Goal: Ask a question

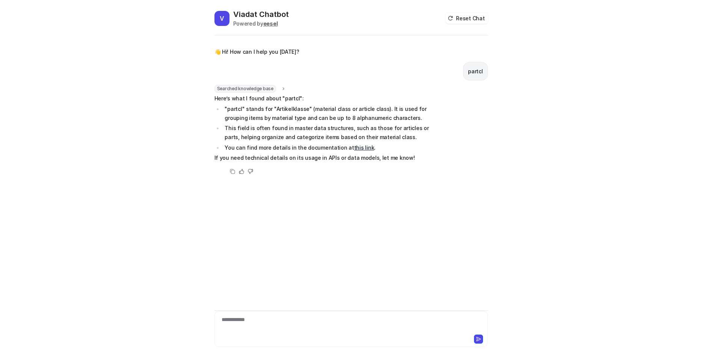
click at [357, 148] on link "this link" at bounding box center [364, 147] width 20 height 6
click at [320, 320] on div "**********" at bounding box center [351, 324] width 270 height 17
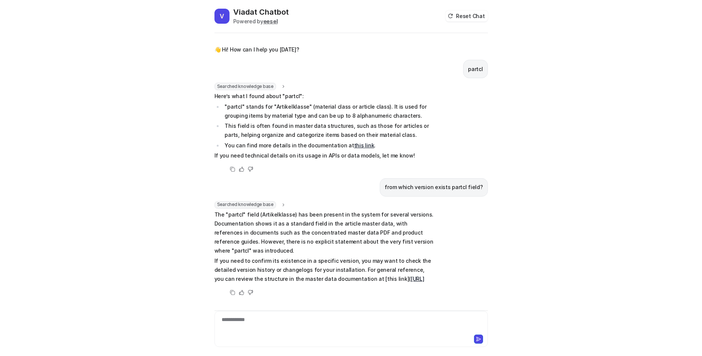
scroll to position [12, 0]
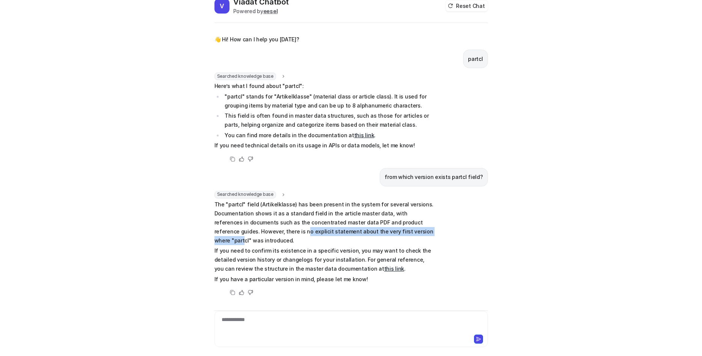
drag, startPoint x: 259, startPoint y: 233, endPoint x: 404, endPoint y: 231, distance: 144.3
click at [404, 231] on p "The "partcl" field (Artikelklasse) has been present in the system for several v…" at bounding box center [325, 222] width 220 height 45
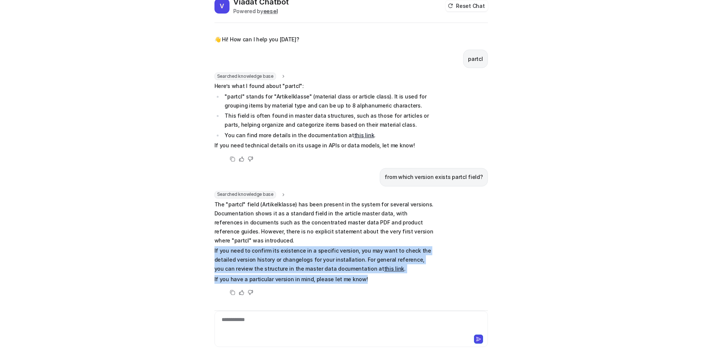
drag, startPoint x: 365, startPoint y: 279, endPoint x: 349, endPoint y: 240, distance: 41.6
click at [349, 240] on span "The "partcl" field (Artikelklasse) has been present in the system for several v…" at bounding box center [325, 242] width 220 height 84
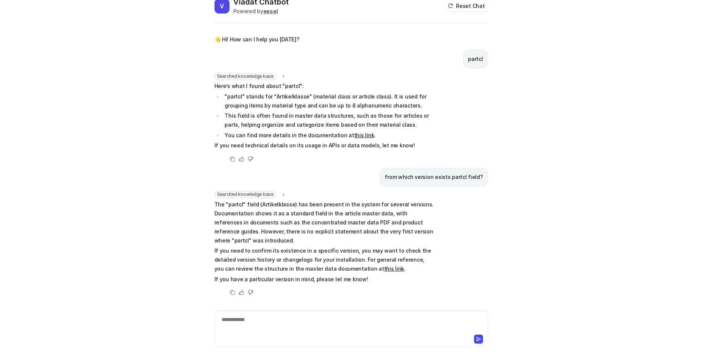
click at [349, 240] on p "The "partcl" field (Artikelklasse) has been present in the system for several v…" at bounding box center [325, 222] width 220 height 45
click at [341, 316] on div at bounding box center [351, 324] width 270 height 17
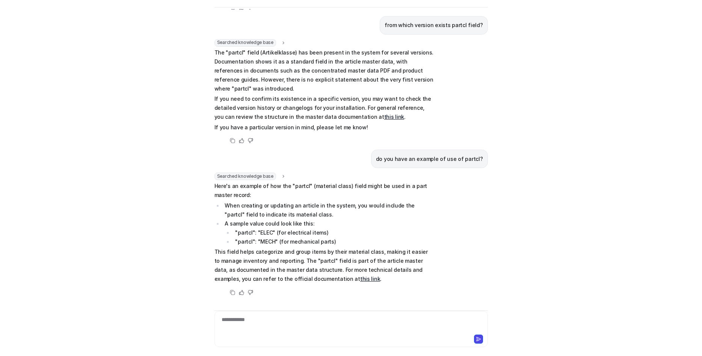
scroll to position [147, 0]
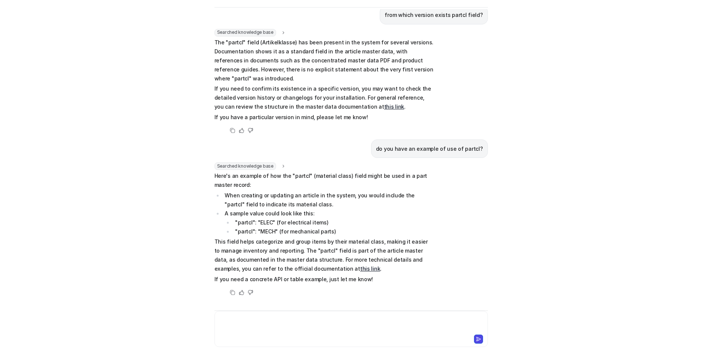
click at [280, 327] on div at bounding box center [351, 324] width 270 height 17
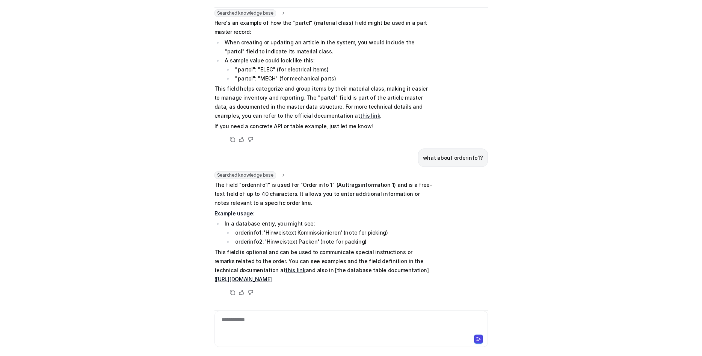
scroll to position [302, 0]
